Goal: Information Seeking & Learning: Learn about a topic

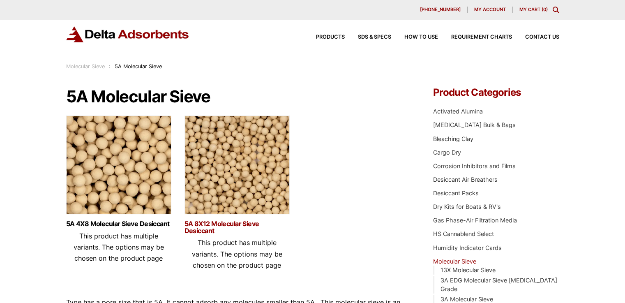
click at [212, 224] on link "5A 8X12 Molecular Sieve Desiccant" at bounding box center [236, 227] width 105 height 14
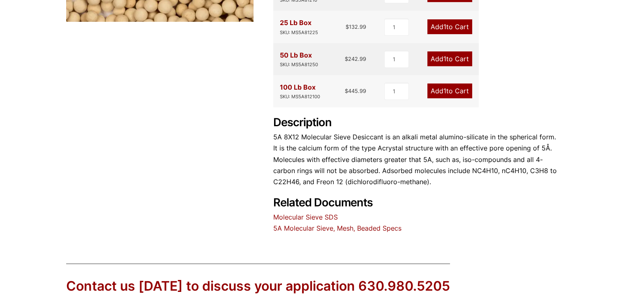
scroll to position [304, 0]
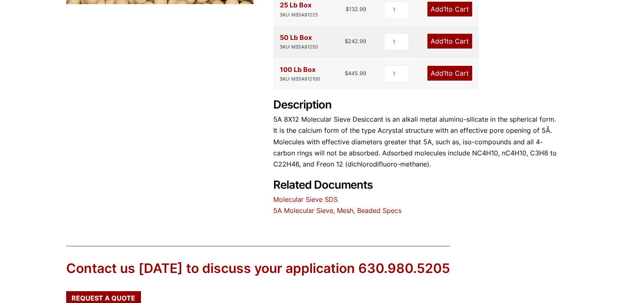
drag, startPoint x: 371, startPoint y: 218, endPoint x: 368, endPoint y: 213, distance: 6.1
click at [368, 213] on div "Our website has detected that you are using an outdated browser that will preve…" at bounding box center [312, 55] width 625 height 719
click at [368, 213] on link "5A Molecular Sieve, Mesh, Beaded Specs" at bounding box center [337, 210] width 128 height 8
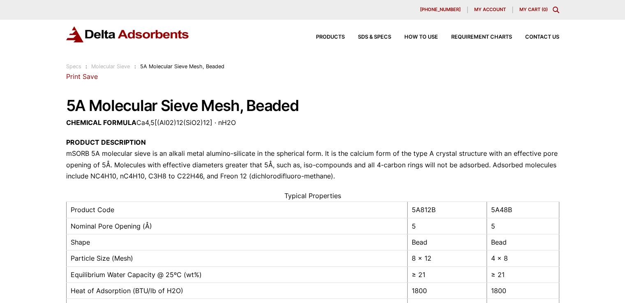
click at [522, 114] on div "[STREET_ADDRESS][PERSON_NAME] Phone: [PHONE_NUMBER] Print Save 5A Molecular Sie…" at bounding box center [312, 283] width 493 height 425
